Goal: Task Accomplishment & Management: Use online tool/utility

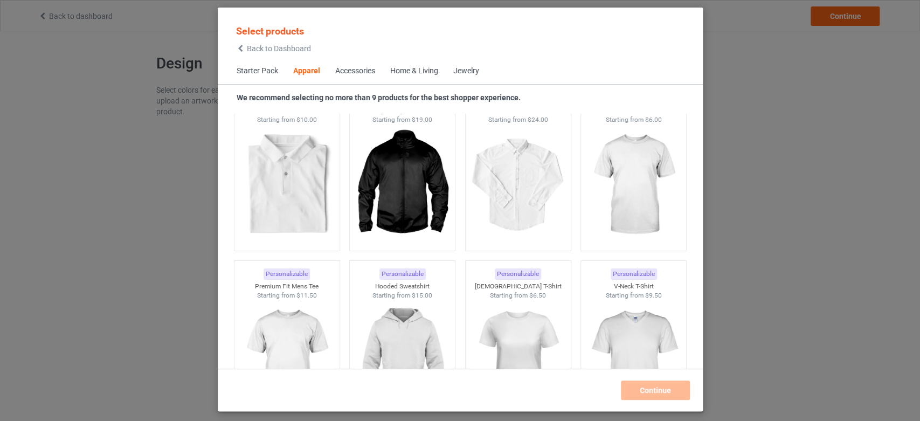
scroll to position [552, 0]
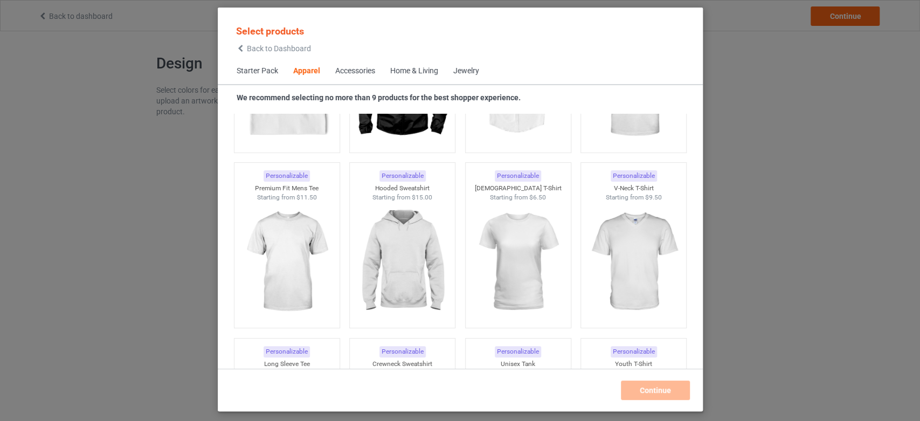
click at [117, 140] on div "Select products Back to Dashboard Starter Pack Apparel Accessories Home & Livin…" at bounding box center [460, 210] width 920 height 421
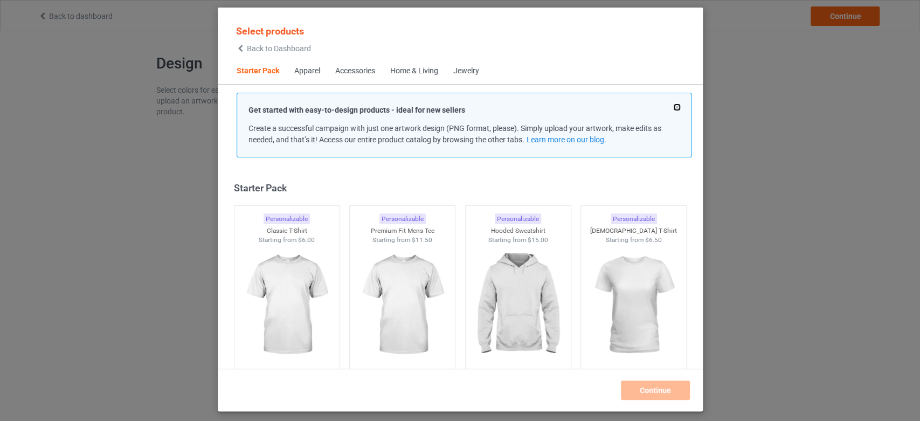
click at [676, 106] on button at bounding box center [676, 107] width 5 height 5
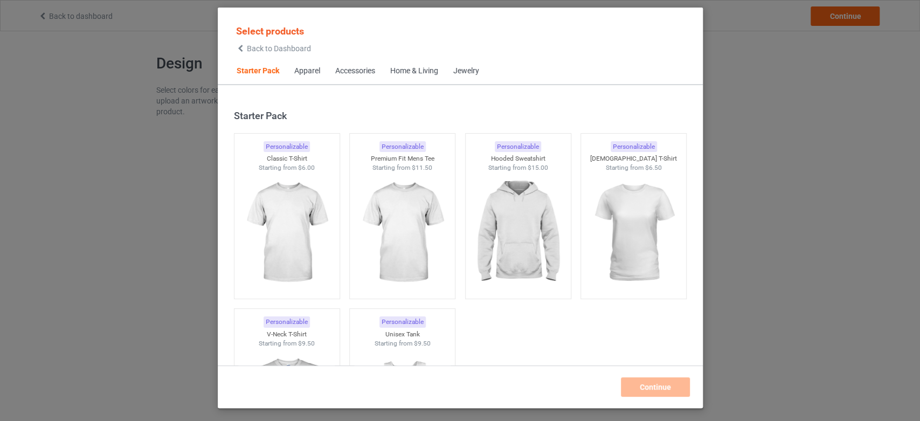
click at [811, 64] on div "Select products Back to Dashboard Starter Pack Apparel Accessories Home & Livin…" at bounding box center [460, 210] width 920 height 421
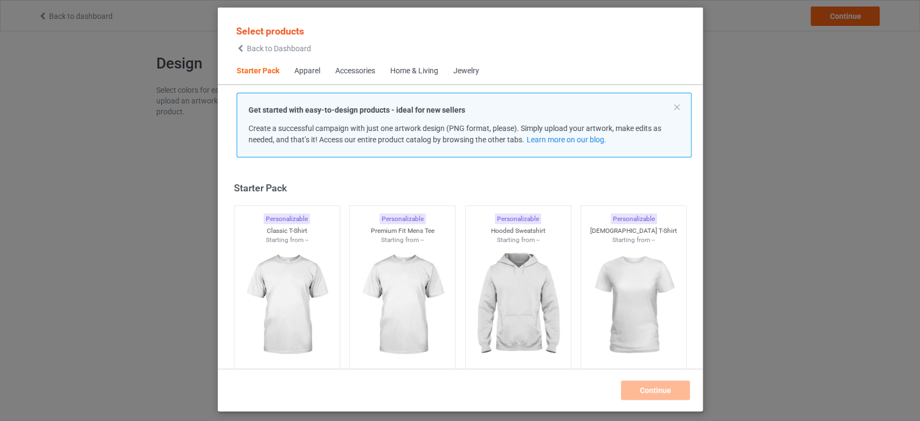
scroll to position [13, 0]
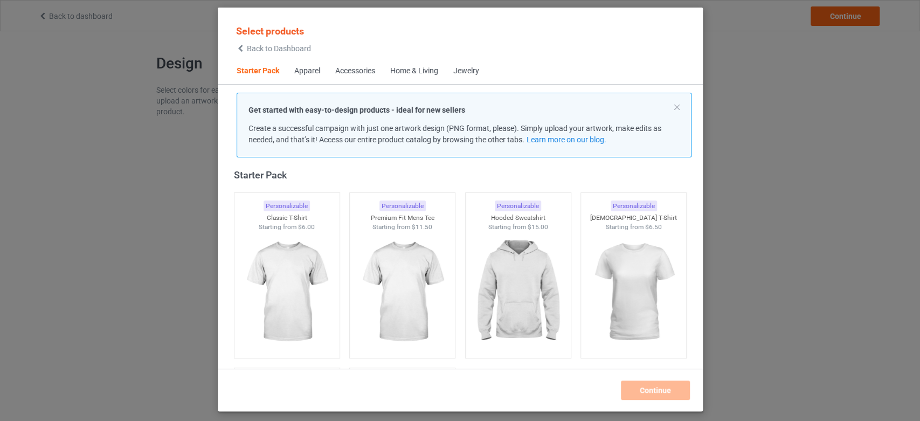
click at [240, 45] on icon at bounding box center [240, 49] width 9 height 8
